Goal: Use online tool/utility: Utilize a website feature to perform a specific function

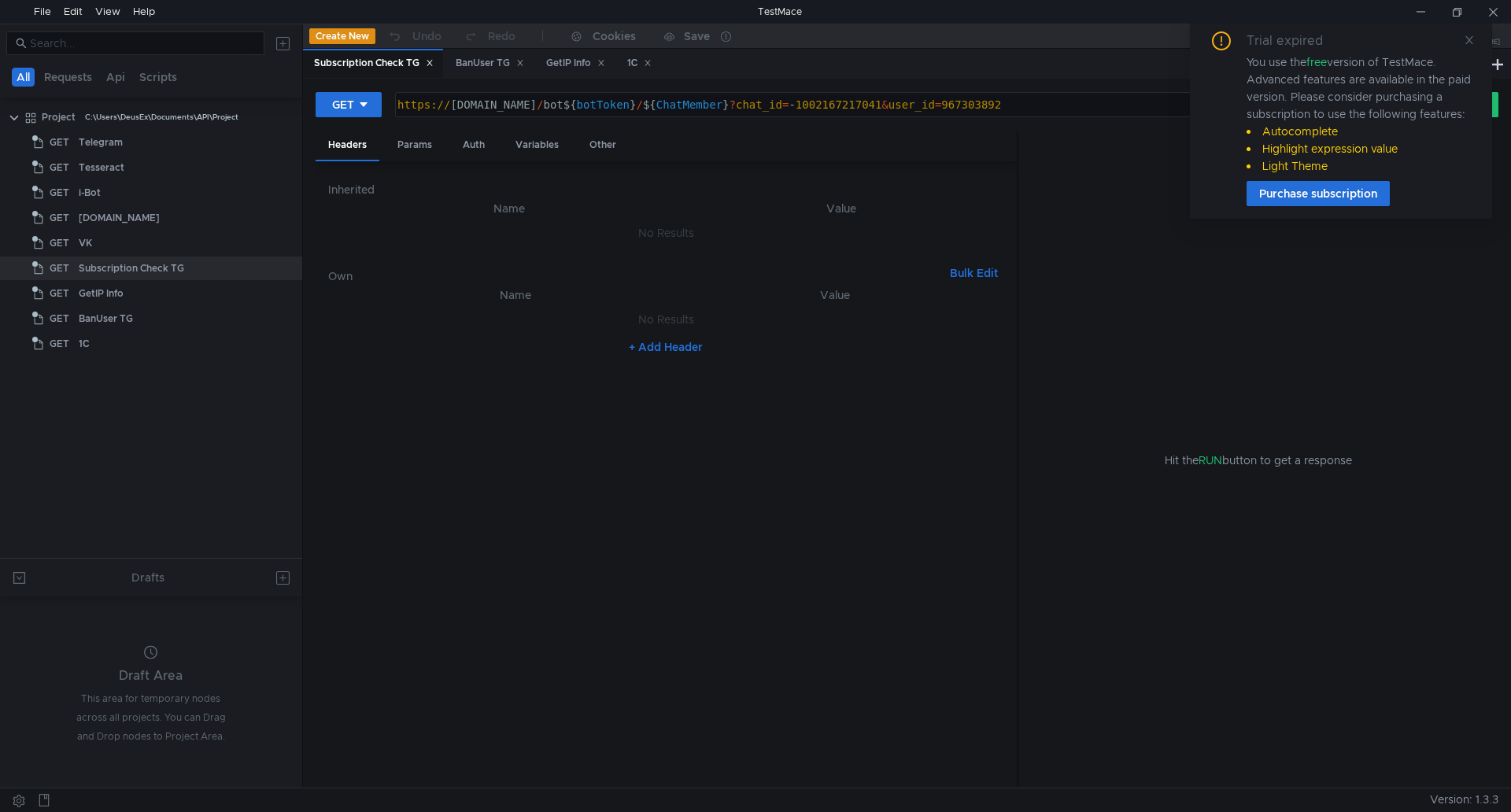
click at [1479, 41] on div "Trial expired You use the free version of TestMace. Advanced features are avail…" at bounding box center [1341, 119] width 302 height 200
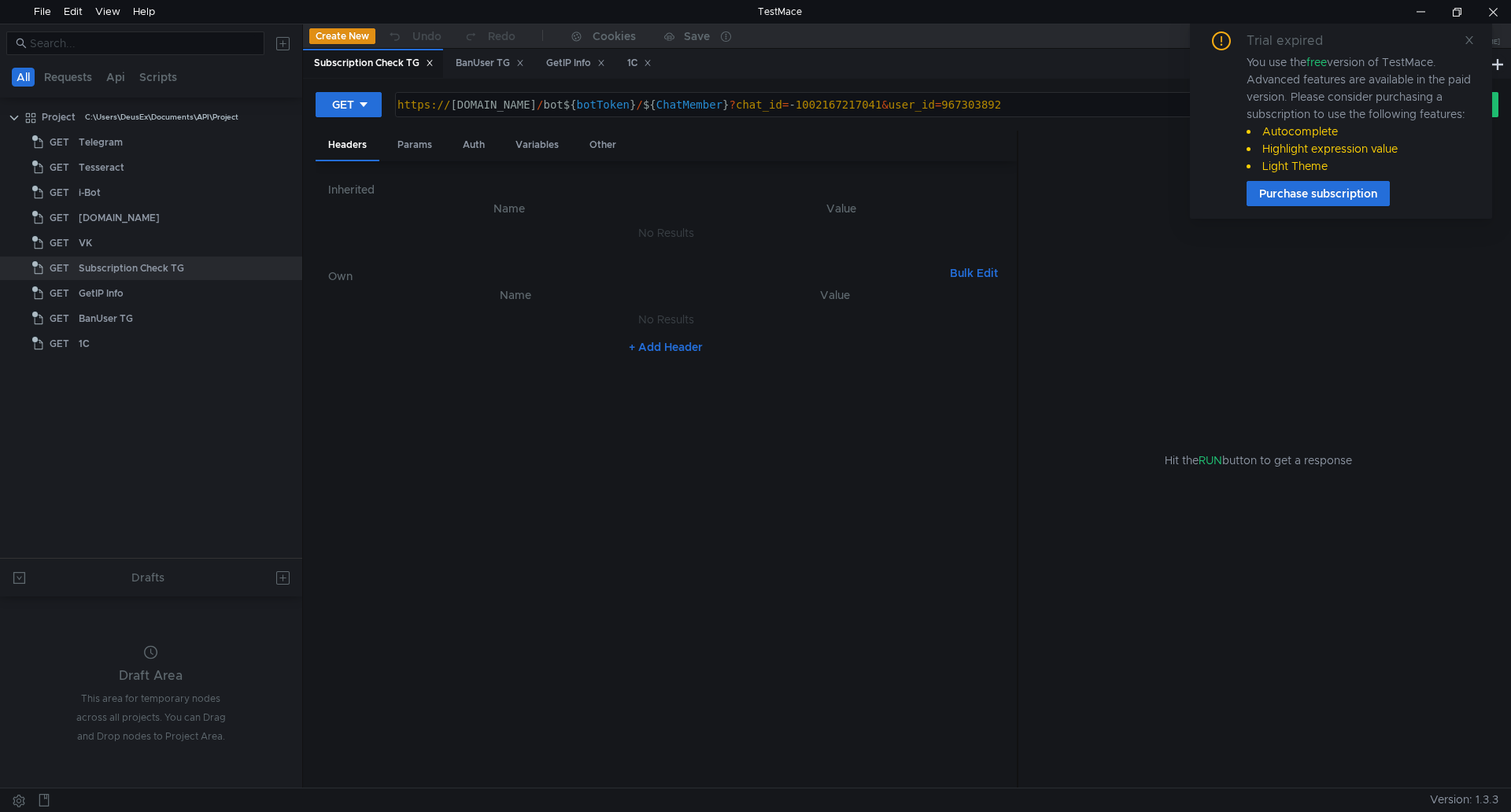
click at [1463, 41] on div "Trial expired You use the free version of TestMace. Advanced features are avail…" at bounding box center [1341, 118] width 264 height 174
click at [1470, 35] on icon at bounding box center [1469, 40] width 11 height 11
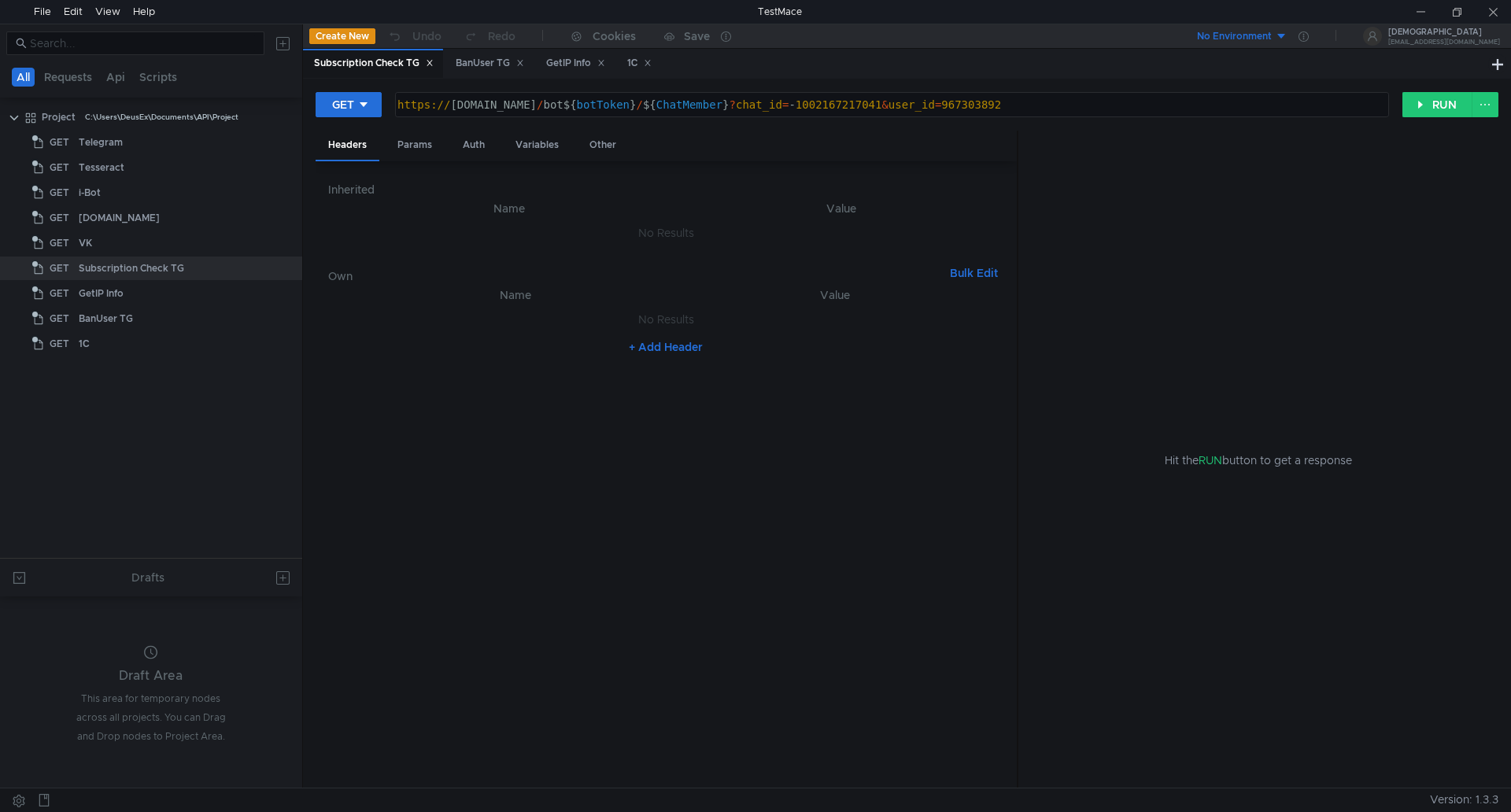
click at [448, 587] on nz-table "Name Value No Results + Add Header" at bounding box center [666, 531] width 676 height 490
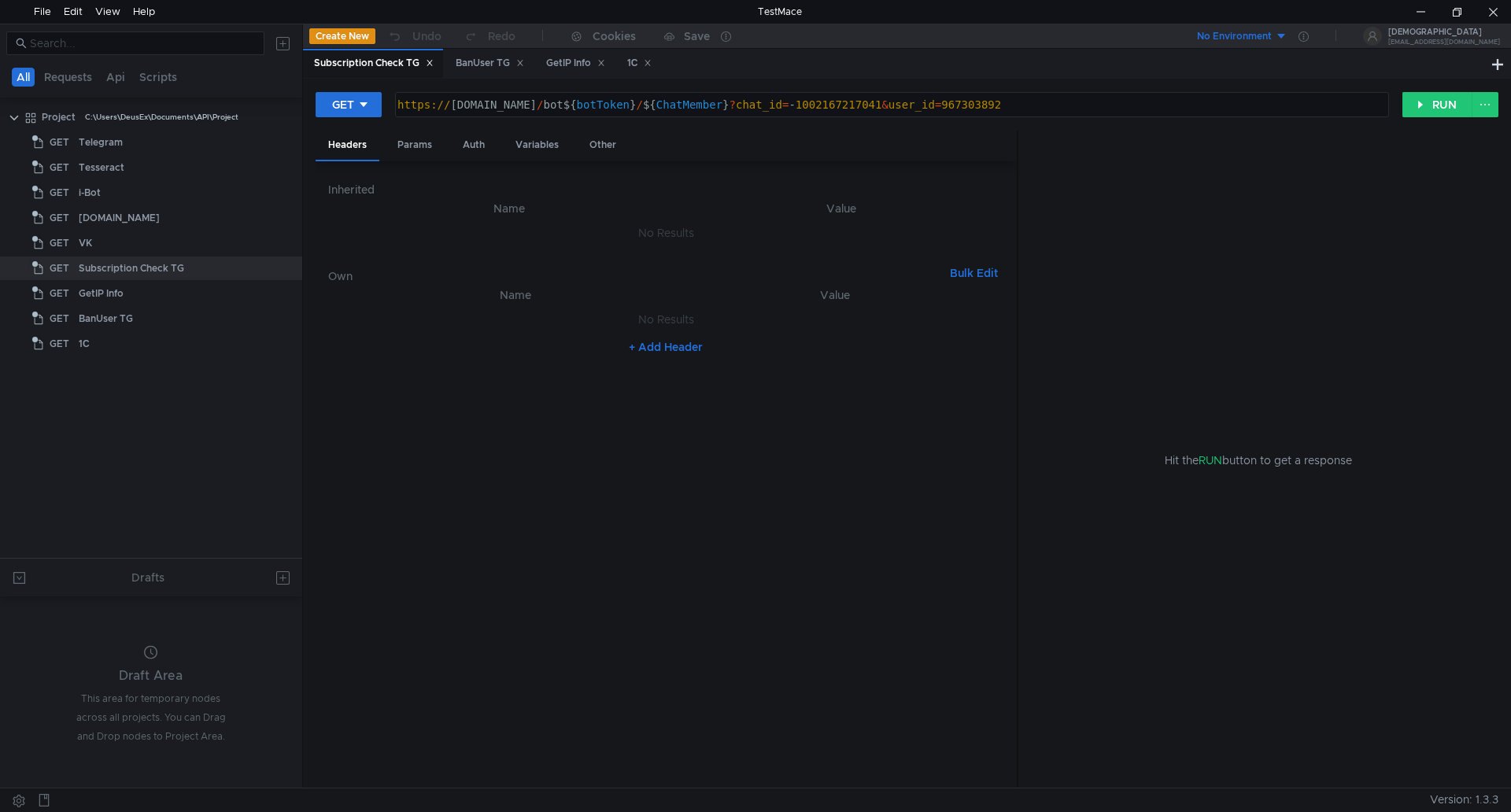
click at [338, 40] on button "Create New" at bounding box center [342, 36] width 66 height 16
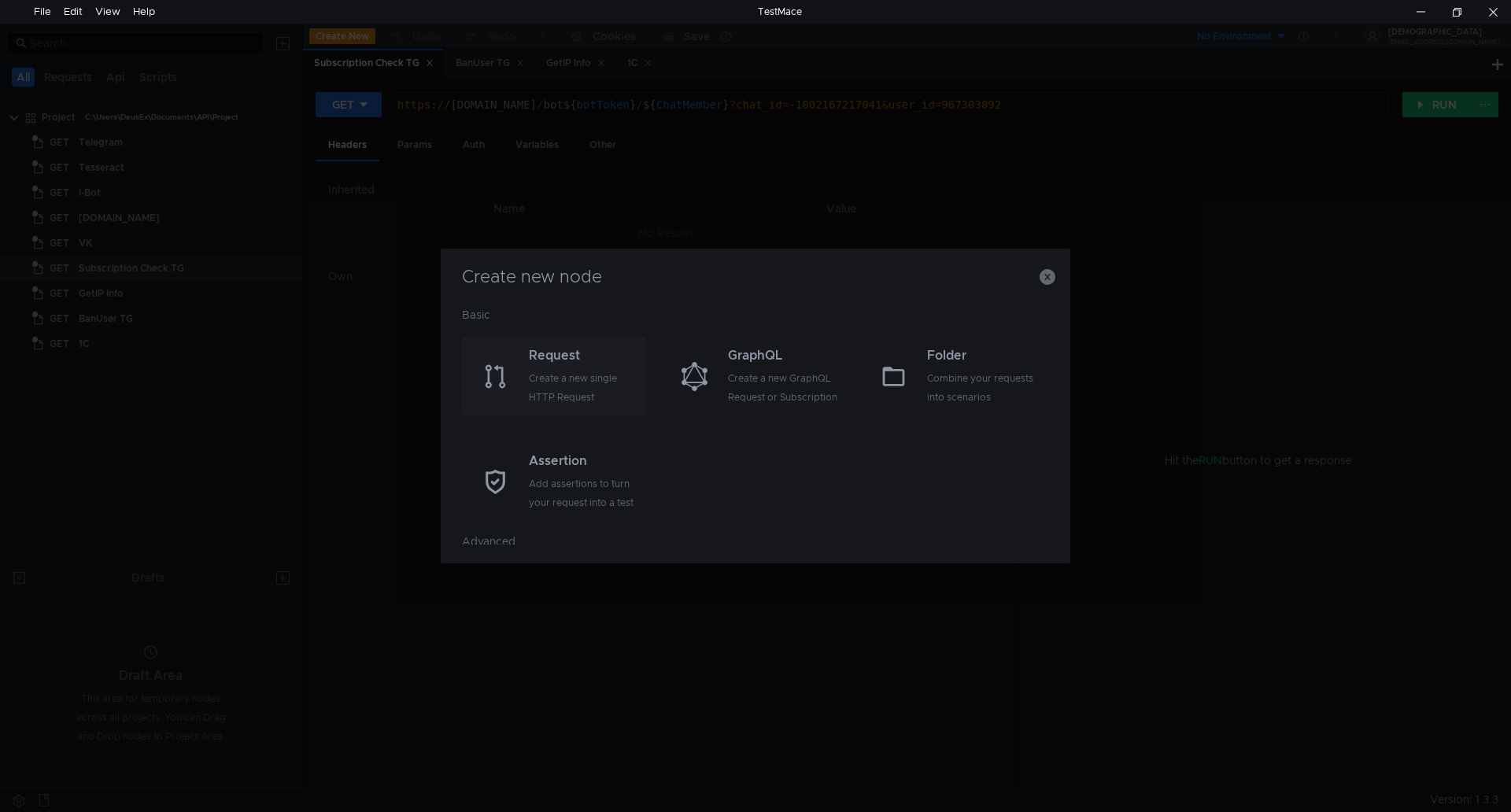
click at [558, 377] on div "Create a new single HTTP Request" at bounding box center [585, 387] width 112 height 38
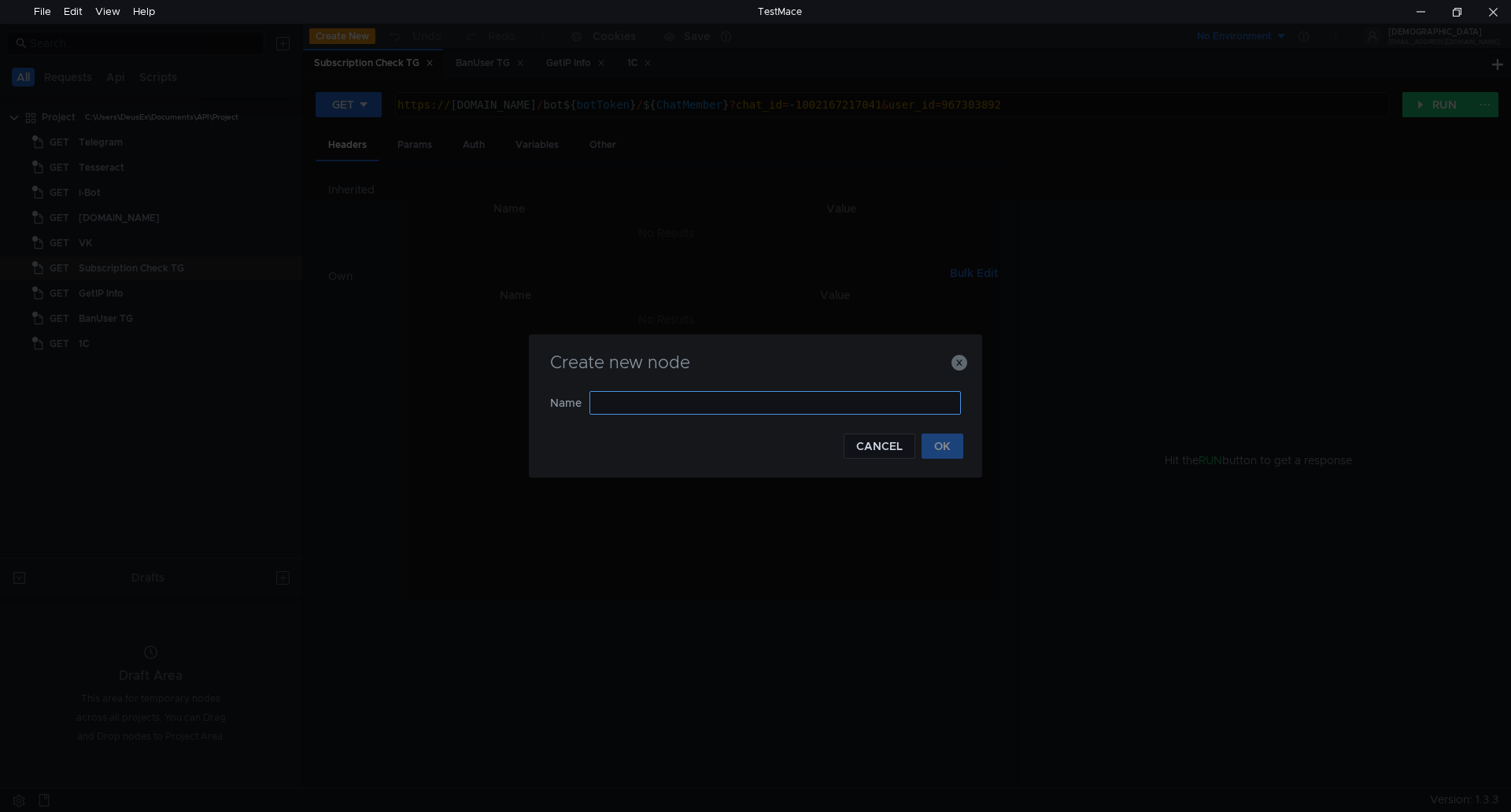
click at [628, 405] on input "text" at bounding box center [775, 402] width 371 height 23
type input "[PERSON_NAME]"
type input "Wiki"
click at [946, 442] on button "OK" at bounding box center [942, 445] width 41 height 25
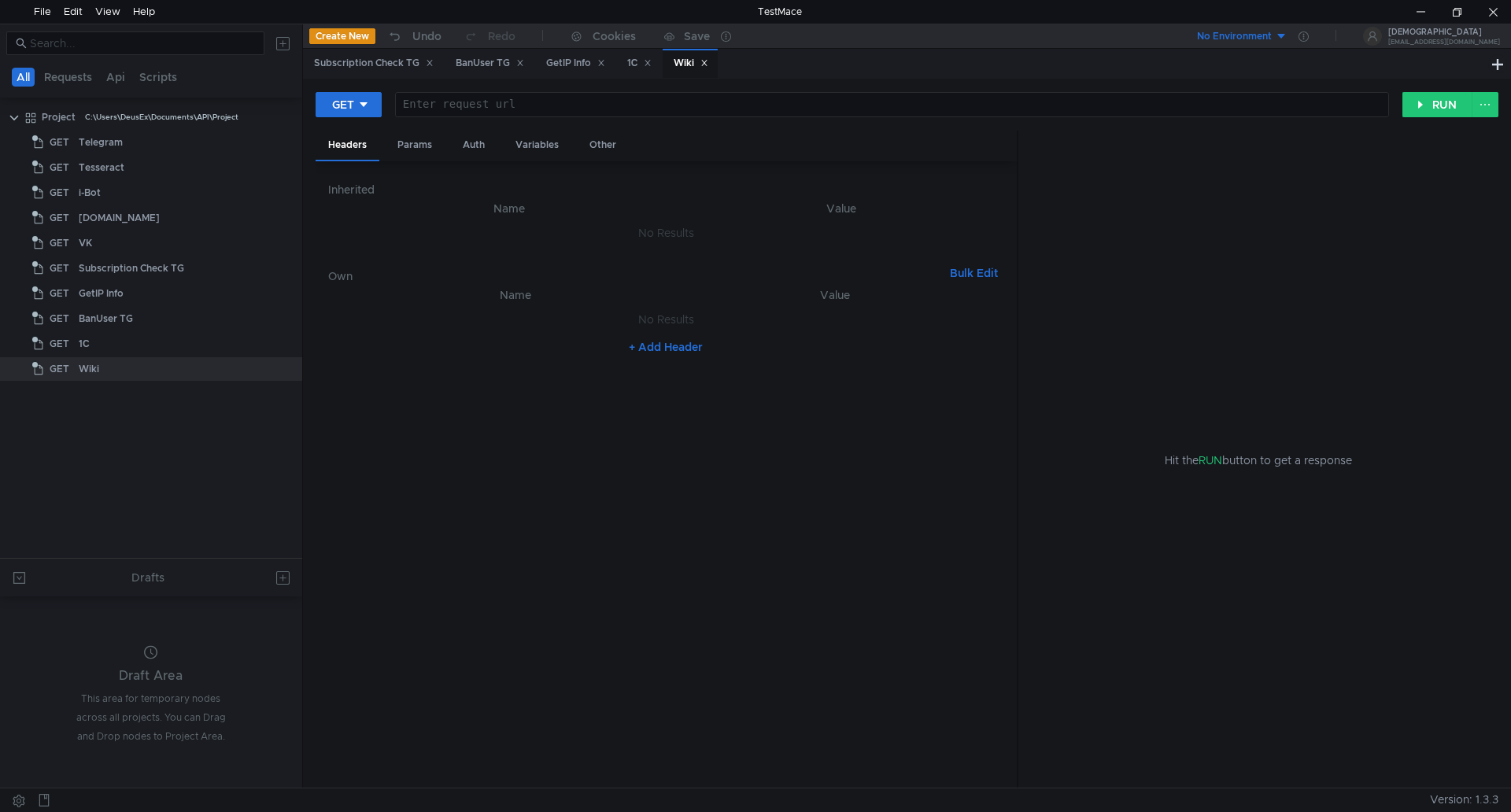
click at [491, 109] on div at bounding box center [890, 117] width 992 height 38
paste textarea "[URL][DOMAIN_NAME]"
type textarea "[URL][DOMAIN_NAME]"
click at [1443, 103] on button "RUN" at bounding box center [1437, 104] width 70 height 25
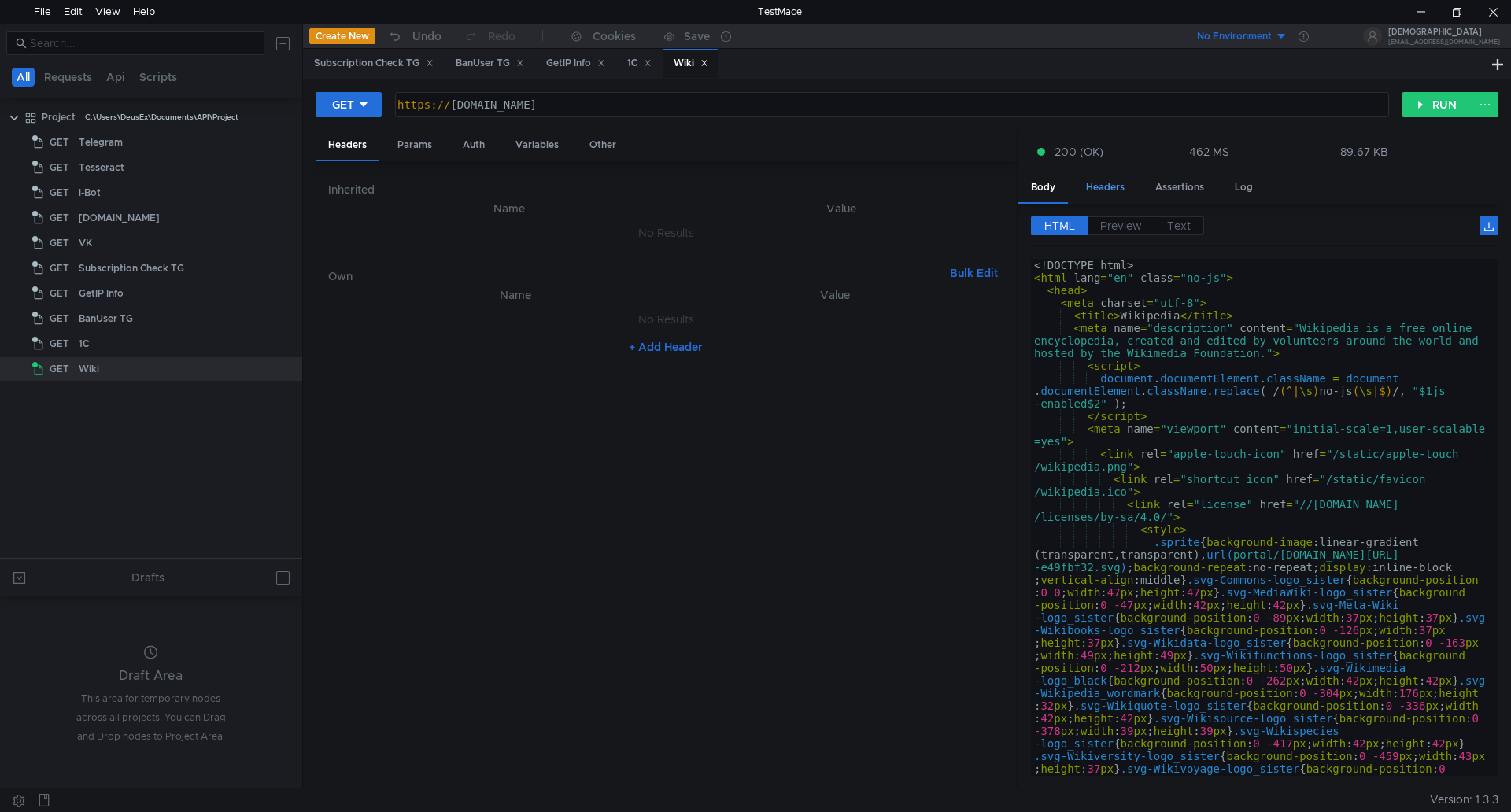
click at [1103, 196] on div "Headers" at bounding box center [1105, 188] width 64 height 29
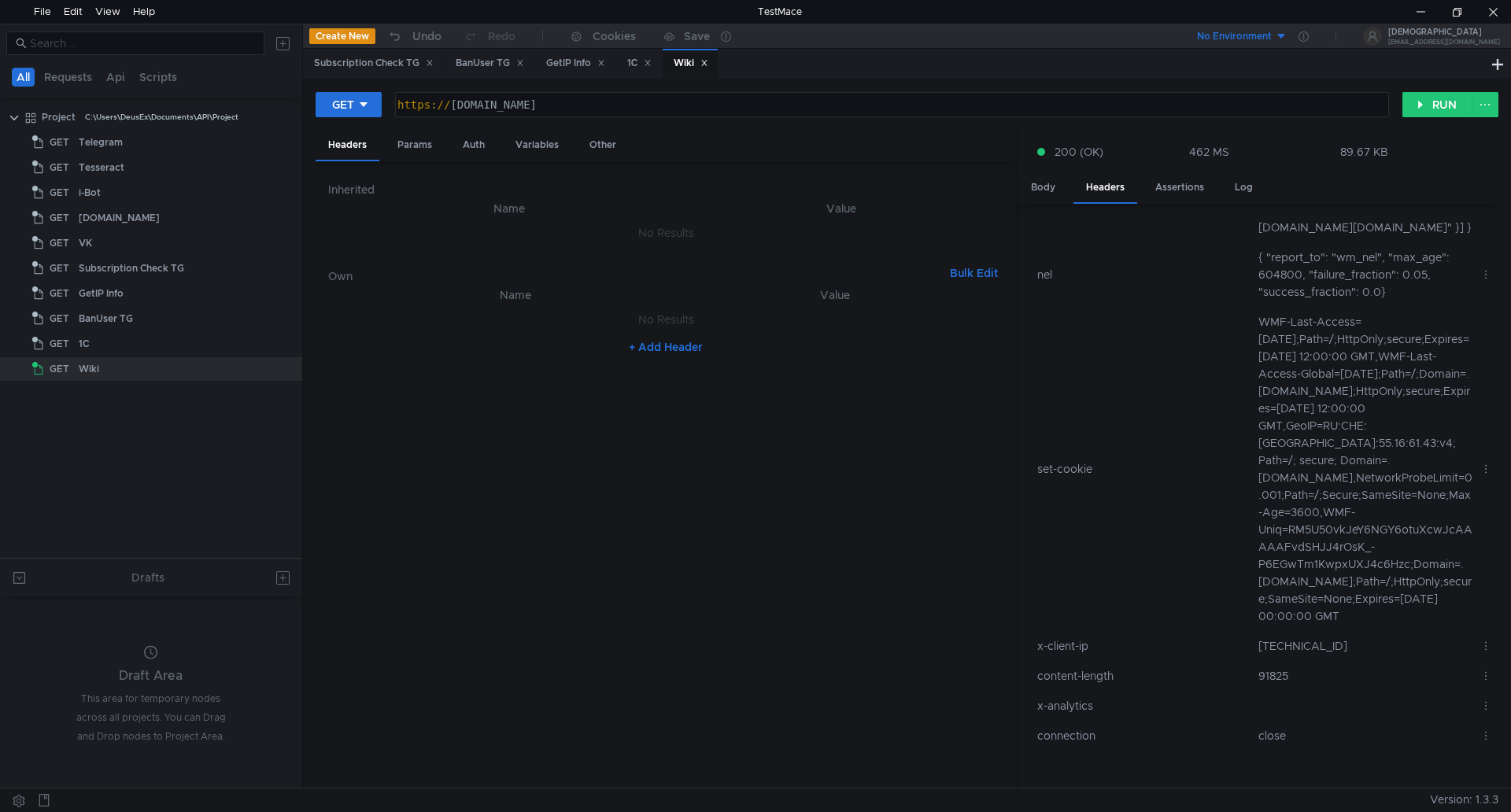
scroll to position [519, 0]
click at [1424, 11] on div at bounding box center [1420, 11] width 36 height 23
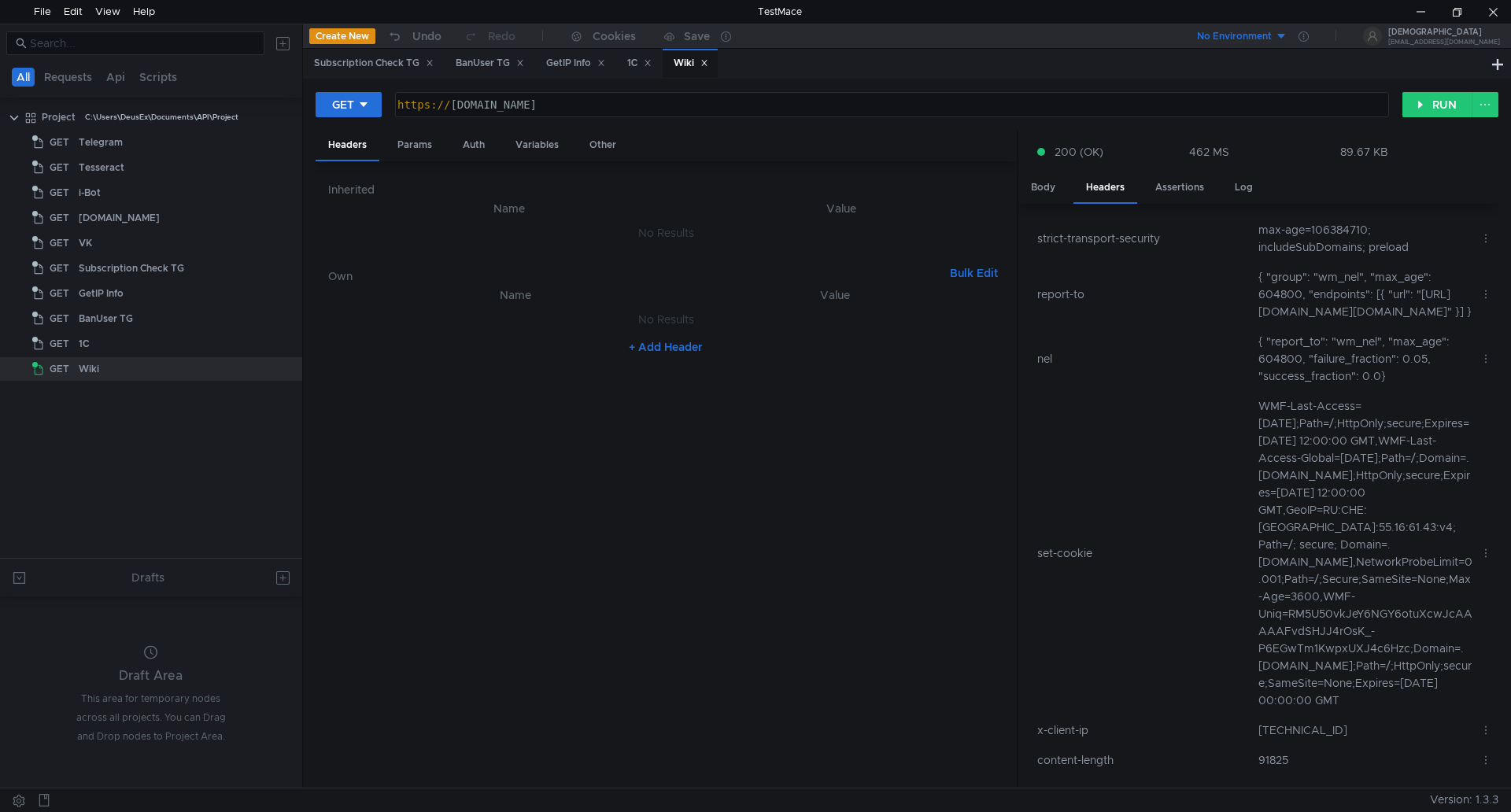
scroll to position [361, 0]
click at [1422, 104] on button "RUN" at bounding box center [1437, 104] width 70 height 25
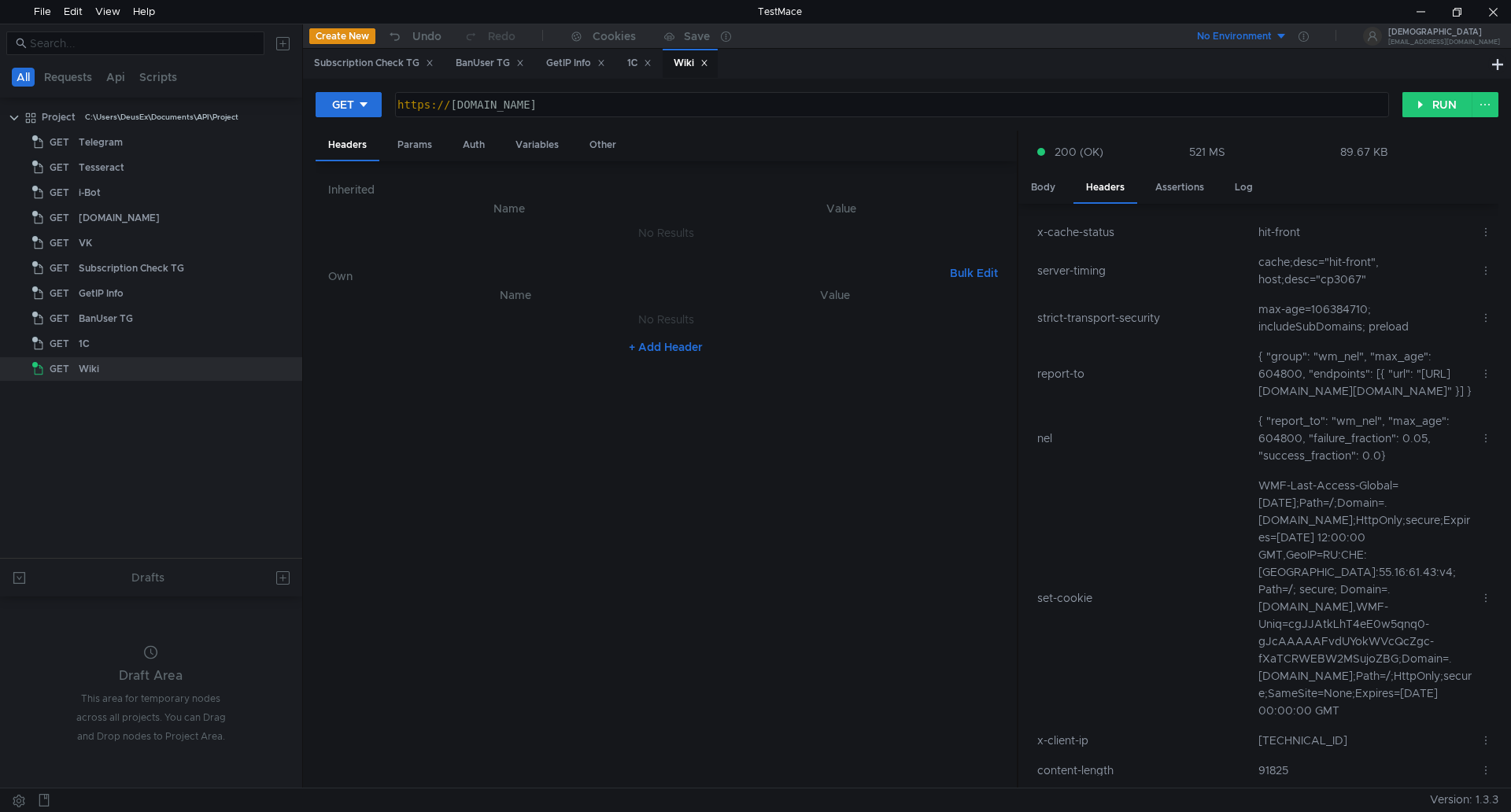
scroll to position [0, 0]
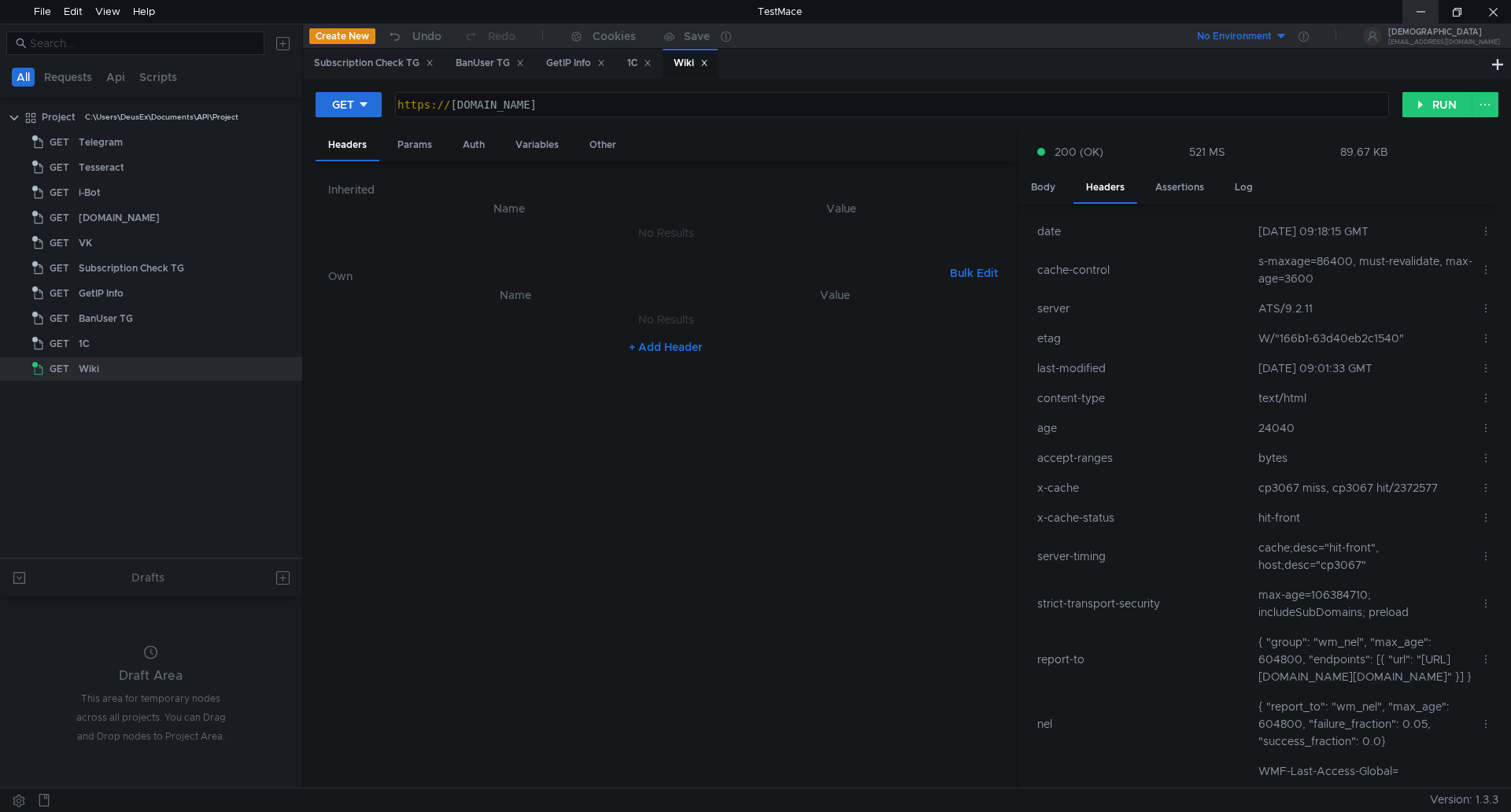
click at [1419, 10] on div at bounding box center [1420, 11] width 36 height 23
click at [293, 370] on div at bounding box center [277, 368] width 41 height 23
click at [284, 369] on icon at bounding box center [286, 368] width 11 height 11
click at [379, 462] on app-tour-anchor "Remove node" at bounding box center [343, 461] width 73 height 19
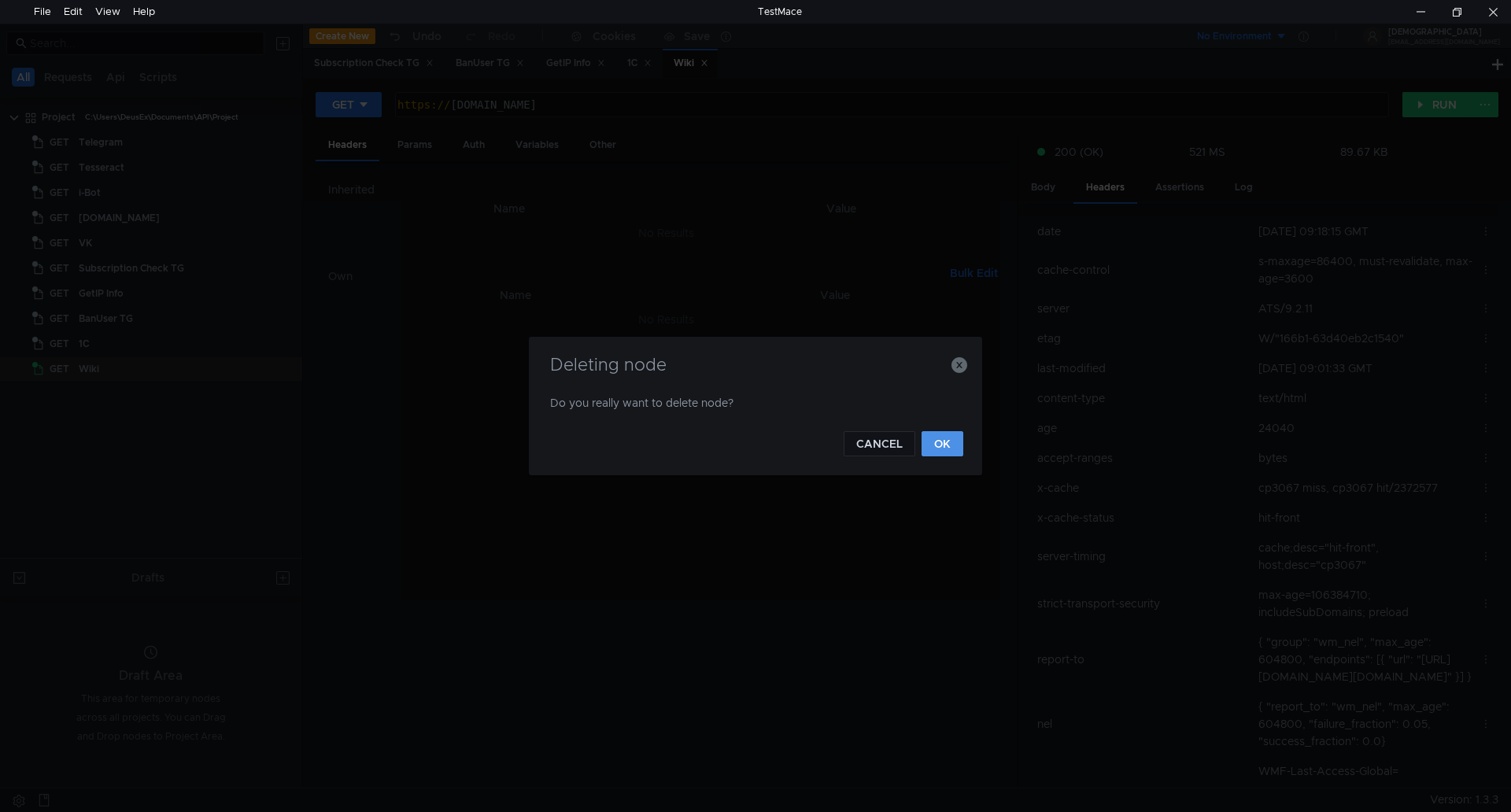
click at [938, 443] on button "OK" at bounding box center [942, 443] width 41 height 25
